Goal: Task Accomplishment & Management: Use online tool/utility

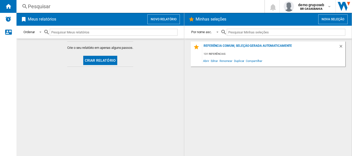
click at [159, 21] on button "Novo relatório" at bounding box center [163, 19] width 32 height 10
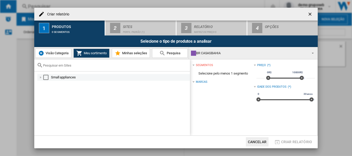
click at [47, 78] on div "Select" at bounding box center [45, 77] width 5 height 5
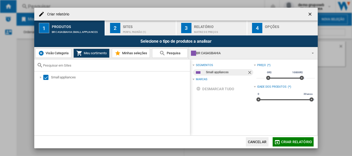
click at [139, 30] on div "Perfil padrão (1)" at bounding box center [148, 30] width 51 height 5
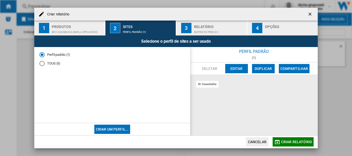
click at [42, 62] on div "TOUS (5)" at bounding box center [41, 63] width 5 height 5
click at [208, 29] on div "Matriz de preços" at bounding box center [219, 30] width 51 height 5
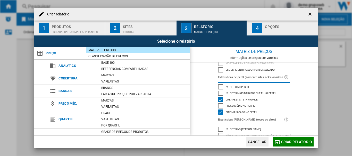
scroll to position [57, 0]
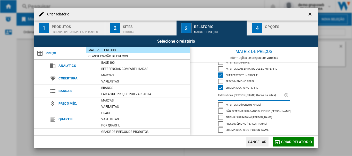
click at [289, 143] on span "Criar relatório" at bounding box center [296, 142] width 31 height 4
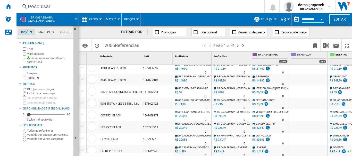
scroll to position [205, 0]
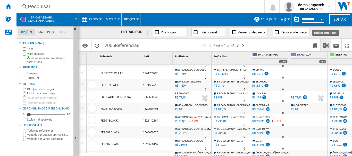
click at [327, 46] on img "Baixar em Excel" at bounding box center [325, 45] width 6 height 6
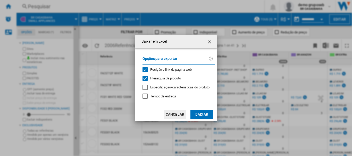
click at [165, 77] on span "Hierarquia de produto" at bounding box center [165, 78] width 31 height 4
click at [200, 114] on button "Baixar" at bounding box center [201, 114] width 23 height 9
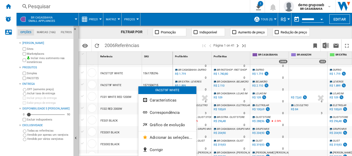
click at [46, 31] on div at bounding box center [176, 78] width 352 height 156
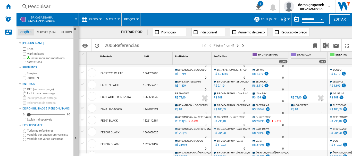
click at [47, 33] on md-tab-item "Marcas (166)" at bounding box center [46, 32] width 24 height 6
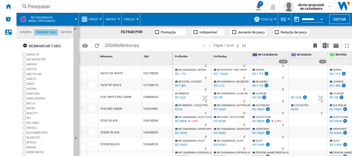
scroll to position [20, 0]
click at [26, 45] on ng-md-icon "button" at bounding box center [26, 46] width 6 height 6
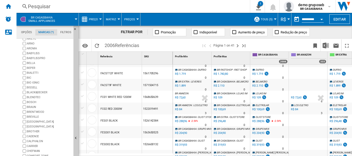
scroll to position [51, 0]
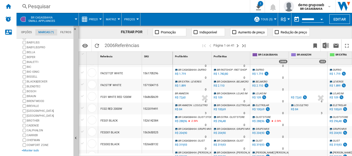
click at [32, 149] on div "+Mostrar tudo" at bounding box center [47, 151] width 50 height 4
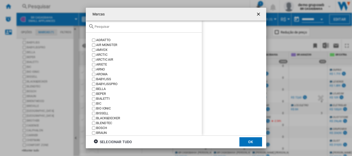
click at [124, 26] on input "text" at bounding box center [146, 27] width 105 height 4
paste input "[PERSON_NAME]"
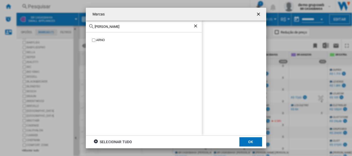
type input "[PERSON_NAME]"
click at [113, 27] on input "[PERSON_NAME]" at bounding box center [143, 27] width 98 height 4
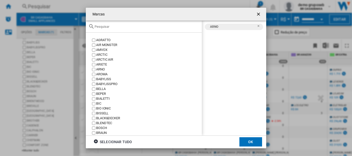
click at [106, 27] on input "text" at bounding box center [146, 27] width 105 height 4
paste input "Krups"
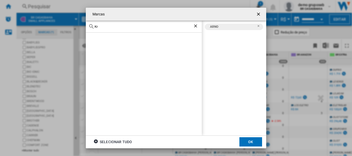
type input "K"
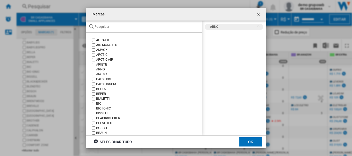
click at [259, 13] on ng-md-icon "getI18NText('BUTTONS.CLOSE_DIALOG')" at bounding box center [259, 15] width 6 height 6
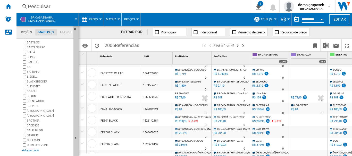
click at [31, 150] on div "+Mostrar tudo" at bounding box center [47, 151] width 50 height 4
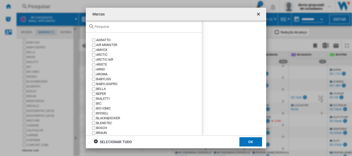
click at [135, 27] on input "Marcas AGRATTO ..." at bounding box center [146, 27] width 105 height 4
paste input "Rochedo"
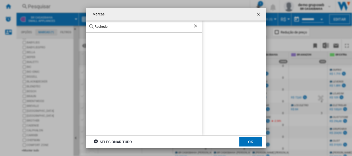
type input "Rochedo"
click at [257, 14] on ng-md-icon "getI18NText('BUTTONS.CLOSE_DIALOG')" at bounding box center [259, 15] width 6 height 6
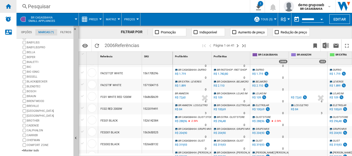
click at [4, 5] on div "Início" at bounding box center [8, 6] width 16 height 13
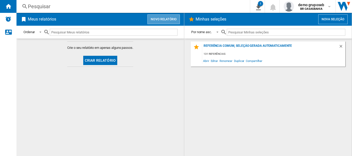
click at [160, 17] on button "Novo relatório" at bounding box center [163, 19] width 32 height 10
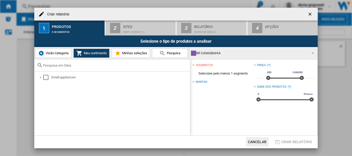
click at [51, 53] on span "Visão Categoria" at bounding box center [56, 53] width 24 height 4
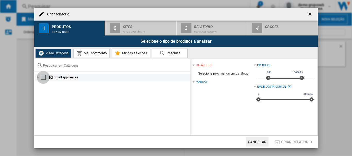
click at [43, 78] on div "Select" at bounding box center [43, 77] width 5 height 5
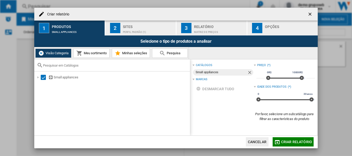
click at [135, 30] on div "Perfil padrão (1)" at bounding box center [148, 30] width 51 height 5
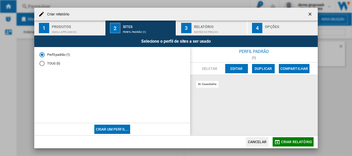
click at [51, 63] on md-radio-button "TOUS (5)" at bounding box center [111, 63] width 145 height 5
click at [288, 141] on span "Criar relatório" at bounding box center [296, 142] width 31 height 4
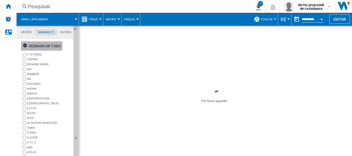
click at [24, 45] on ng-md-icon "button" at bounding box center [26, 46] width 6 height 6
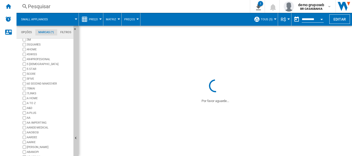
scroll to position [51, 0]
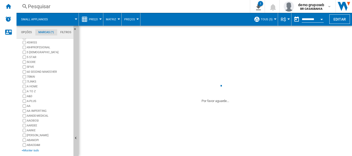
click at [31, 150] on div "+Mostrar tudo" at bounding box center [47, 151] width 50 height 4
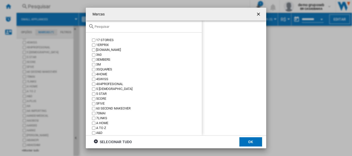
click at [114, 25] on input "Marcas 17 ..." at bounding box center [146, 27] width 105 height 4
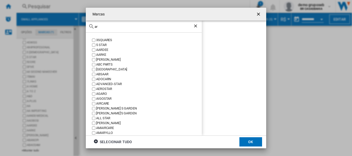
click at [114, 27] on input "ar" at bounding box center [143, 27] width 98 height 4
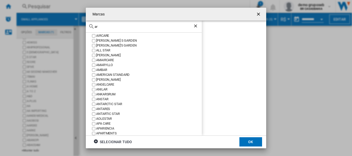
scroll to position [69, 0]
click at [104, 26] on input "ar" at bounding box center [143, 27] width 98 height 4
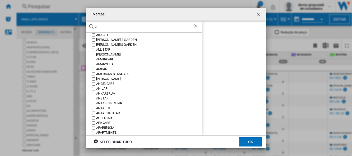
click at [101, 26] on input "ar" at bounding box center [143, 27] width 98 height 4
paste input "[PERSON_NAME]"
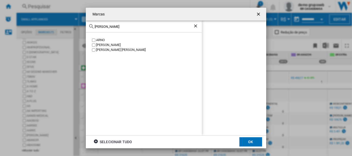
scroll to position [0, 0]
type input "[PERSON_NAME]"
click at [195, 25] on ng-md-icon "Limpar busca" at bounding box center [196, 26] width 6 height 6
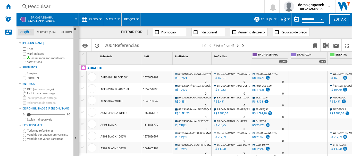
click at [89, 6] on div "Pesquisar" at bounding box center [139, 6] width 223 height 7
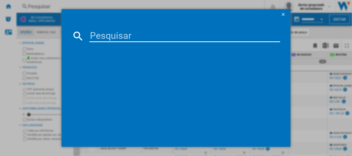
click at [113, 37] on input at bounding box center [184, 36] width 191 height 12
paste input "Rochedo"
type input "Rochedo"
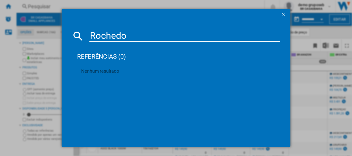
click at [283, 14] on ng-md-icon "getI18NText('BUTTONS.CLOSE_DIALOG')" at bounding box center [283, 15] width 6 height 6
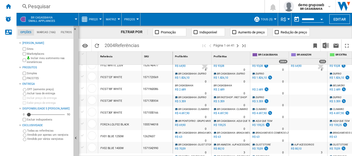
scroll to position [411, 0]
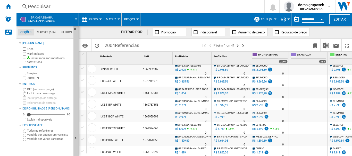
click at [46, 33] on md-tab-item "Marcas (166)" at bounding box center [46, 32] width 24 height 6
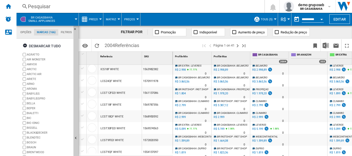
scroll to position [20, 0]
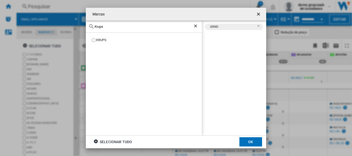
scroll to position [51, 0]
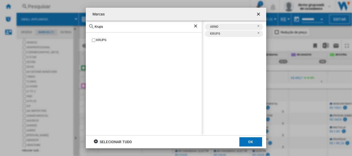
click at [104, 27] on input "Krups" at bounding box center [143, 27] width 98 height 4
click at [99, 27] on input "rocedo" at bounding box center [143, 27] width 98 height 4
click at [108, 27] on input "rochedo" at bounding box center [143, 27] width 98 height 4
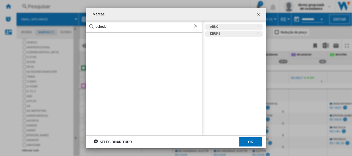
click at [108, 27] on input "rochedo" at bounding box center [143, 27] width 98 height 4
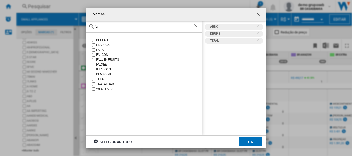
click at [100, 27] on input "fal" at bounding box center [143, 27] width 98 height 4
paste input "Clock"
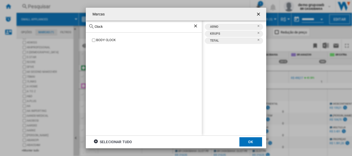
type input "Clock"
click at [243, 140] on button "OK" at bounding box center [250, 141] width 23 height 9
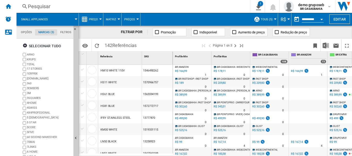
scroll to position [510, 0]
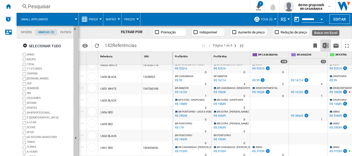
click at [325, 48] on img "Baixar em Excel" at bounding box center [325, 45] width 6 height 6
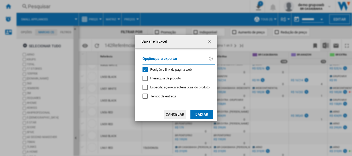
click at [201, 111] on button "Baixar" at bounding box center [201, 114] width 23 height 9
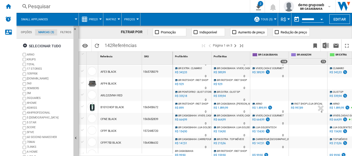
scroll to position [0, 0]
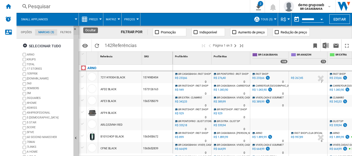
click at [75, 29] on ng-md-icon "Ocultar" at bounding box center [76, 31] width 6 height 6
